Goal: Transaction & Acquisition: Purchase product/service

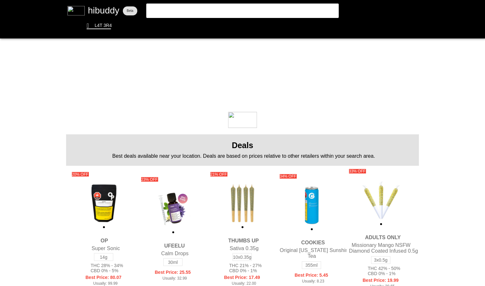
click at [205, 4] on flt-glass-pane at bounding box center [242, 143] width 485 height 286
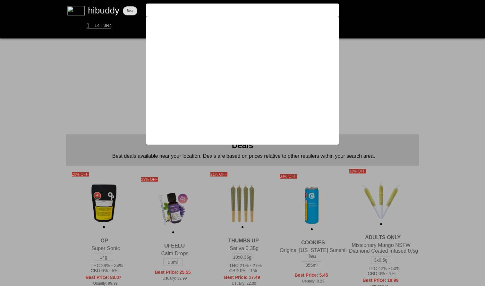
click at [174, 12] on input at bounding box center [237, 10] width 176 height 6
click at [451, 118] on flt-glass-pane at bounding box center [242, 143] width 485 height 286
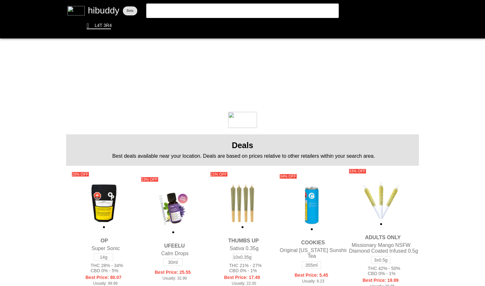
click at [184, 11] on flt-glass-pane at bounding box center [242, 143] width 485 height 286
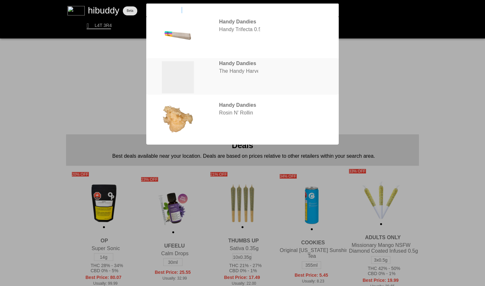
type input "handy dandies"
click at [285, 113] on flt-glass-pane at bounding box center [242, 143] width 485 height 286
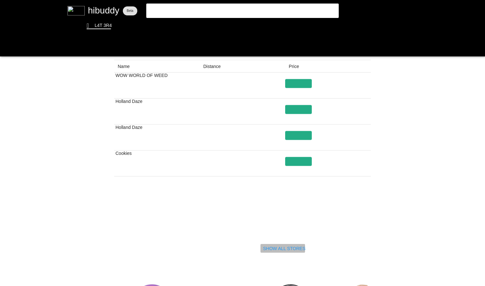
click at [280, 247] on flt-glass-pane at bounding box center [242, 143] width 485 height 286
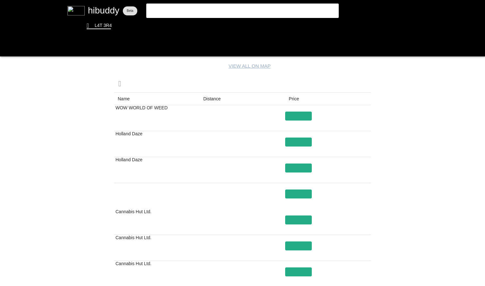
click at [399, 123] on flt-glass-pane at bounding box center [242, 143] width 485 height 286
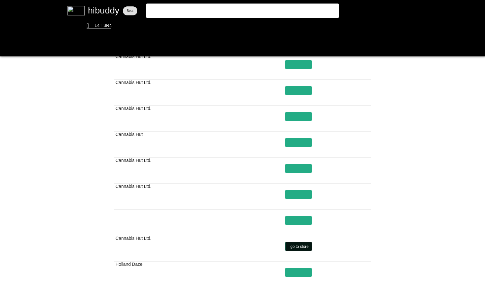
click at [305, 246] on flt-glass-pane at bounding box center [242, 143] width 485 height 286
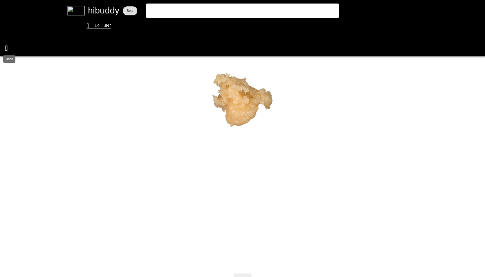
click at [10, 47] on flt-glass-pane at bounding box center [242, 138] width 485 height 277
